Goal: Transaction & Acquisition: Subscribe to service/newsletter

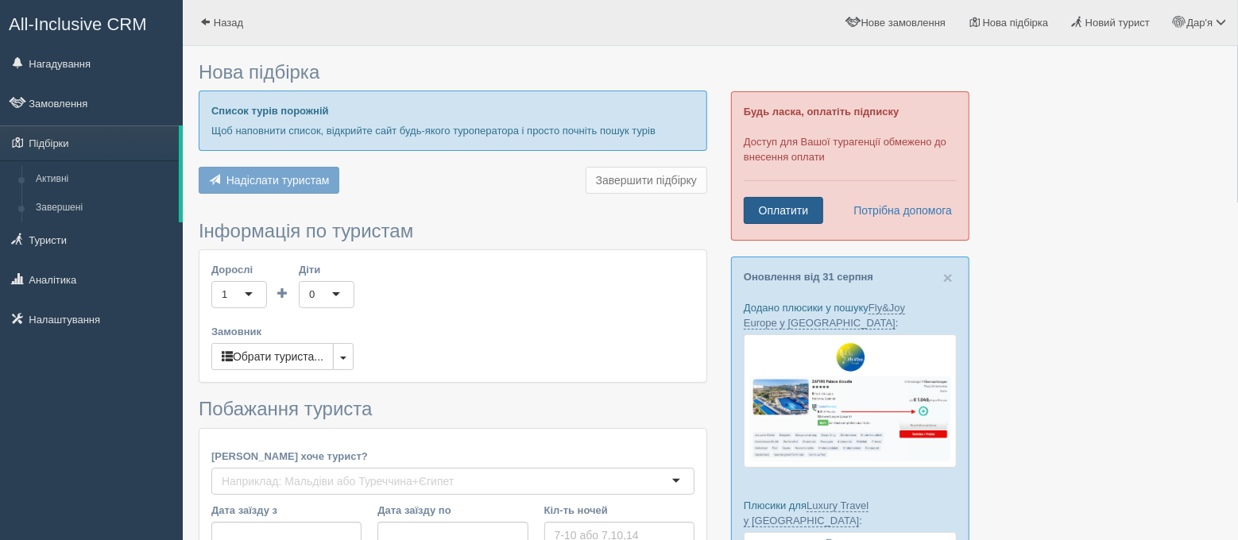
click at [782, 207] on link "Оплатити" at bounding box center [783, 210] width 79 height 27
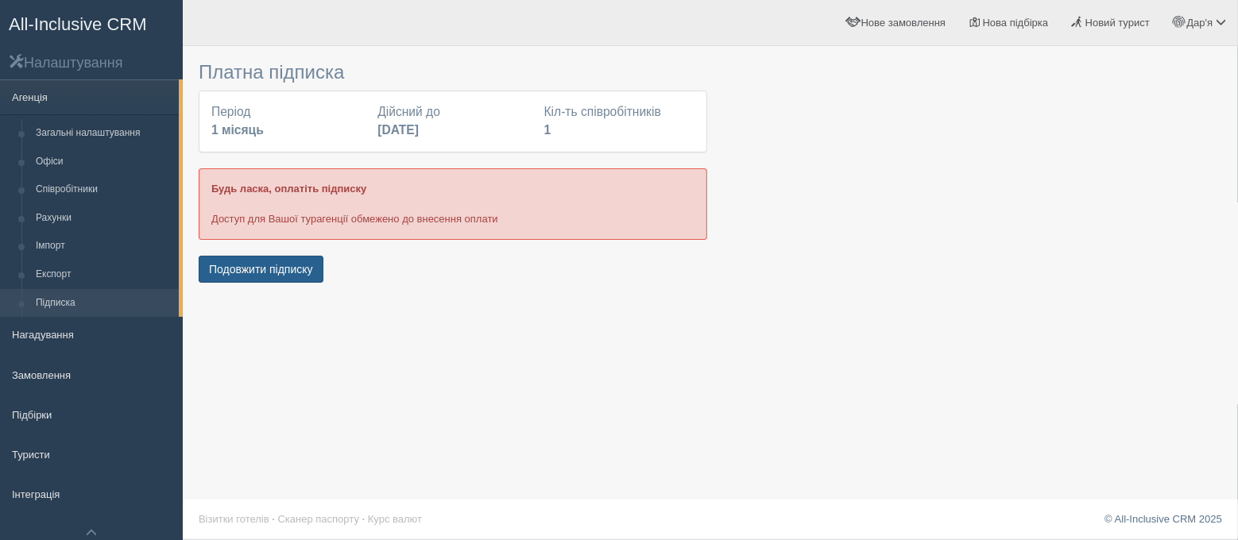
click at [289, 267] on button "Подовжити підписку" at bounding box center [261, 269] width 125 height 27
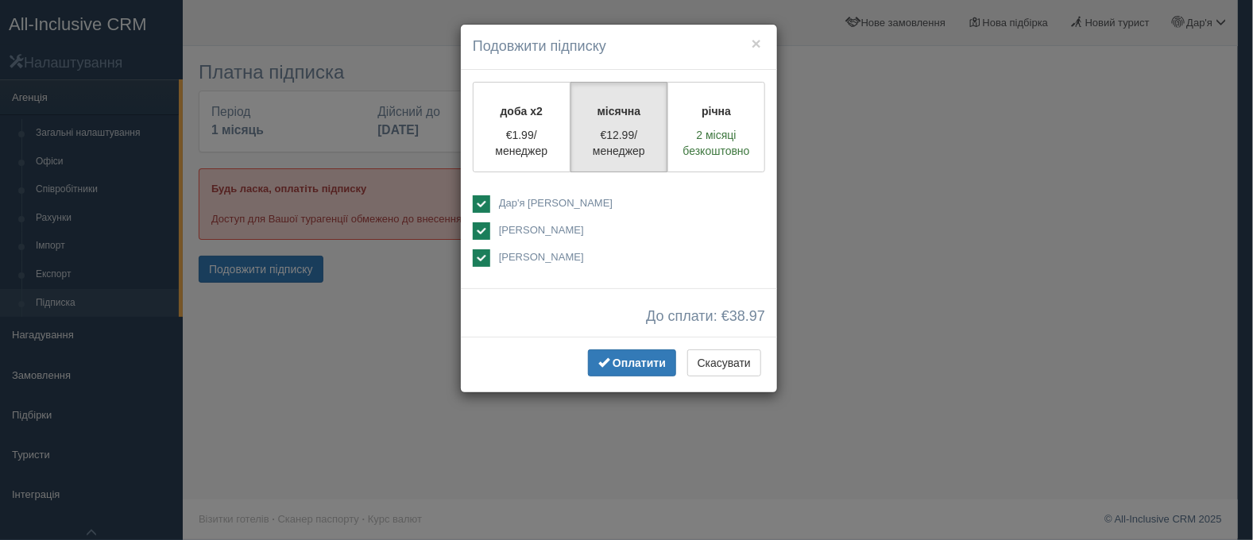
click at [478, 227] on ins at bounding box center [481, 230] width 17 height 17
checkbox input "false"
click at [481, 253] on ins at bounding box center [481, 258] width 17 height 17
checkbox input "false"
click at [648, 364] on span "Оплатити" at bounding box center [639, 363] width 53 height 13
